Goal: Task Accomplishment & Management: Manage account settings

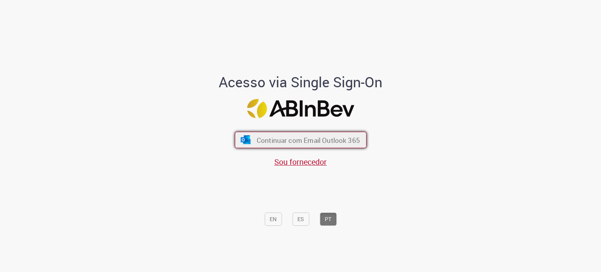
click at [300, 135] on button "Continuar com Email Outlook 365" at bounding box center [301, 140] width 132 height 16
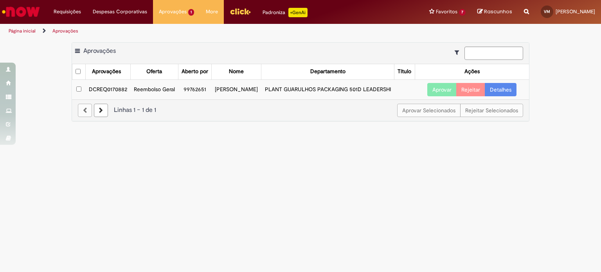
click at [492, 96] on link "Detalhes" at bounding box center [501, 89] width 32 height 13
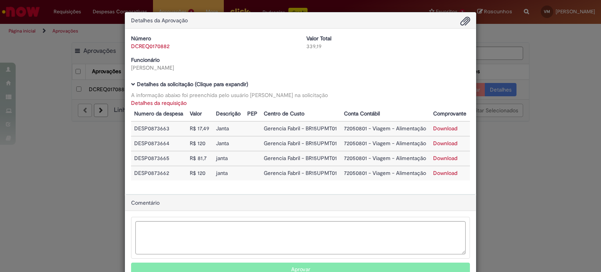
click at [509, 75] on div "Detalhes da Aprovação Número DCREQ0170882 Valor Total 339,19 Funcionário [PERSO…" at bounding box center [300, 136] width 601 height 272
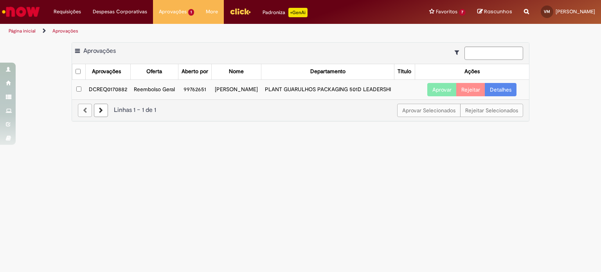
click at [436, 96] on button "Aprovar" at bounding box center [441, 89] width 29 height 13
